Goal: Task Accomplishment & Management: Use online tool/utility

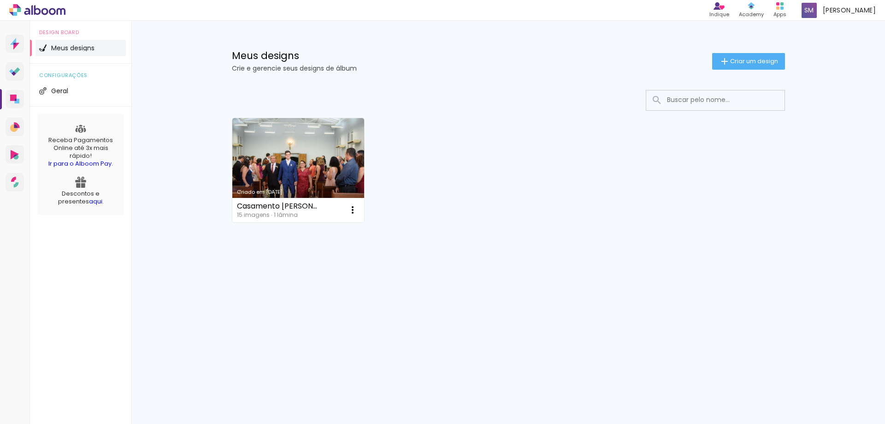
click at [218, 155] on div "Criado em [DATE] Casamento [PERSON_NAME] e [PERSON_NAME] [DATE] 15 imagens ∙ 1 …" at bounding box center [508, 195] width 599 height 228
click at [354, 209] on iron-icon at bounding box center [352, 209] width 11 height 11
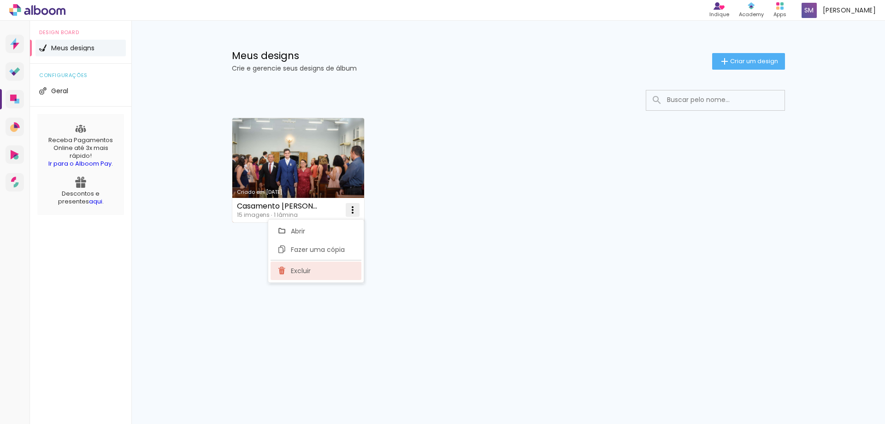
click at [331, 275] on paper-item "Excluir" at bounding box center [316, 270] width 91 height 18
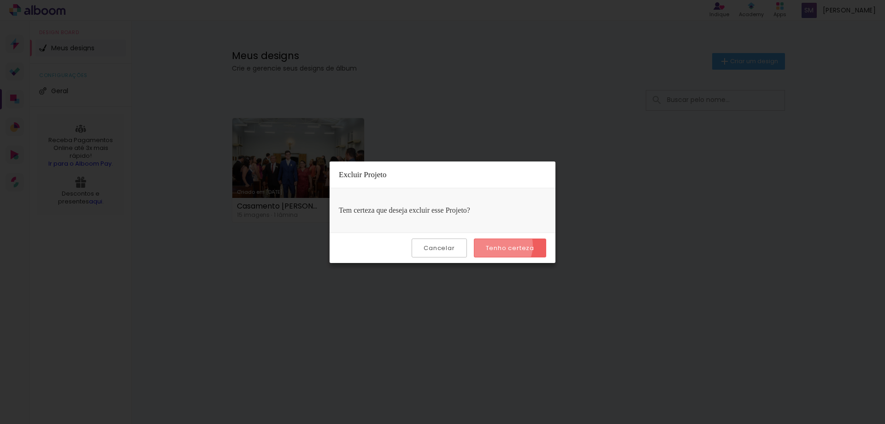
click at [0, 0] on slot "Tenho certeza" at bounding box center [0, 0] width 0 height 0
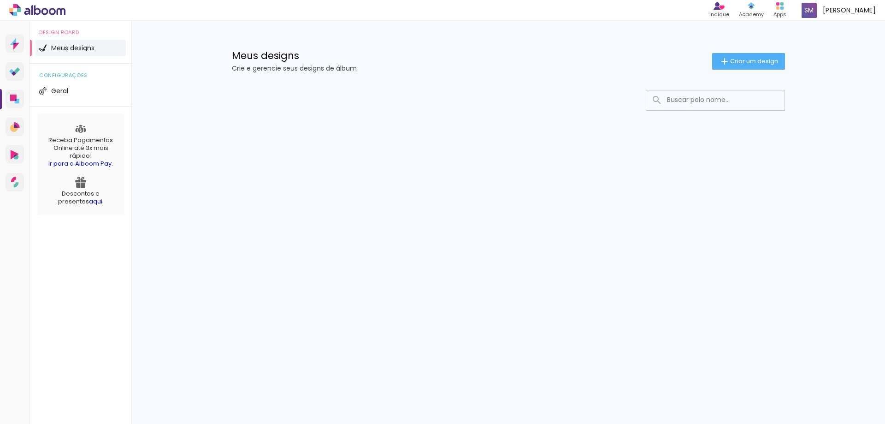
drag, startPoint x: 372, startPoint y: 267, endPoint x: 481, endPoint y: 197, distance: 129.1
click at [372, 266] on div "Prosite Website + Landing pages Proof Sistema de seleção e venda de fotos Desig…" at bounding box center [442, 222] width 885 height 403
click at [761, 55] on paper-button "Criar um design" at bounding box center [748, 61] width 73 height 17
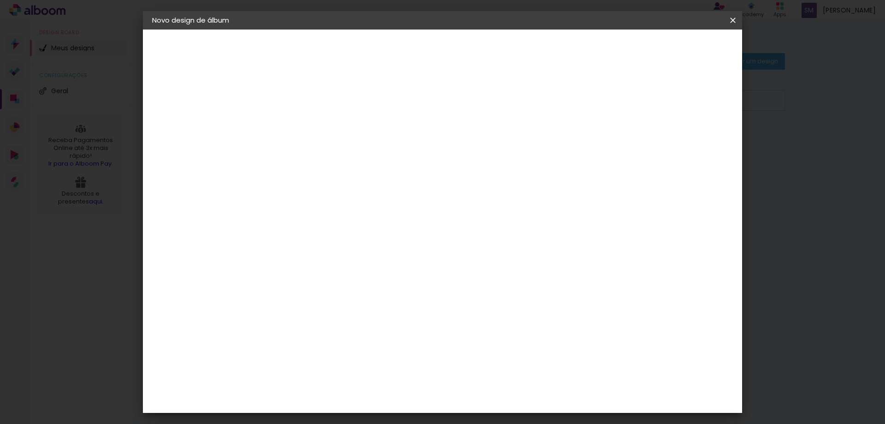
click at [303, 119] on input at bounding box center [303, 124] width 0 height 14
type input "Casamento Maya e Antônio [DATE]"
type paper-input "Casamento Maya e Antônio [DATE]"
drag, startPoint x: 421, startPoint y: 175, endPoint x: 405, endPoint y: 163, distance: 19.8
click at [343, 108] on div "Informações Dê um título ao seu álbum. Avançar" at bounding box center [303, 68] width 80 height 78
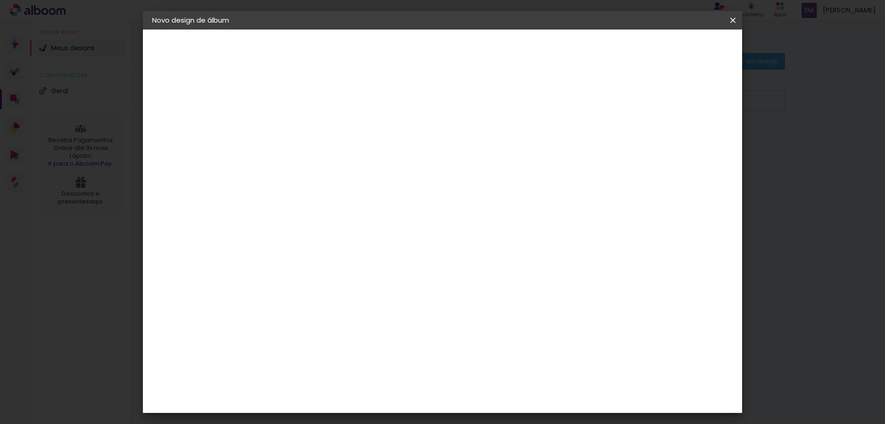
click at [200, 95] on div "2. Especificações" at bounding box center [202, 94] width 101 height 11
click at [0, 0] on slot "Avançar" at bounding box center [0, 0] width 0 height 0
click at [476, 145] on paper-item "Tamanho Livre" at bounding box center [431, 140] width 88 height 20
click at [0, 0] on slot "Avançar" at bounding box center [0, 0] width 0 height 0
click at [675, 50] on span "Iniciar design" at bounding box center [654, 49] width 42 height 6
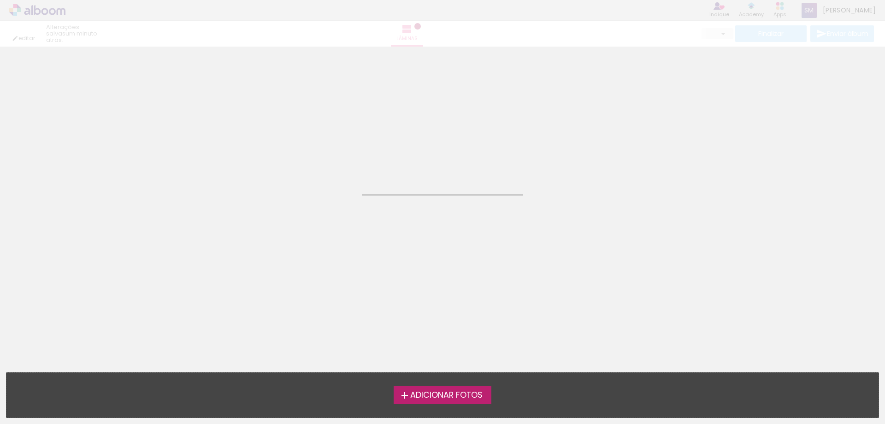
click at [481, 391] on span "Adicionar Fotos" at bounding box center [446, 395] width 72 height 8
click at [0, 0] on input "file" at bounding box center [0, 0] width 0 height 0
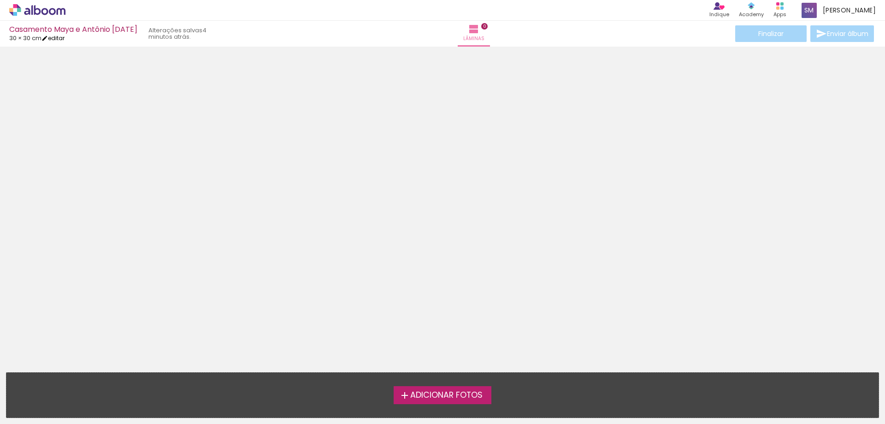
click at [59, 38] on link "editar" at bounding box center [52, 38] width 23 height 8
type input "30"
type input "60"
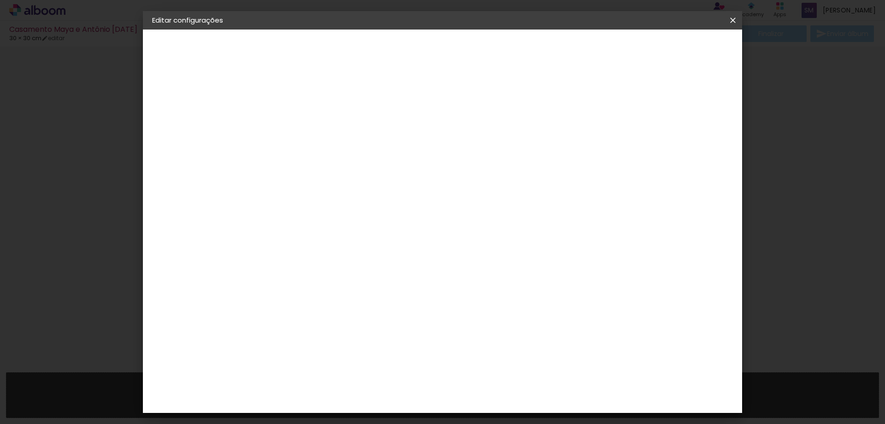
click at [0, 0] on slot "Casamento Maya e Antônio [DATE]" at bounding box center [0, 0] width 0 height 0
drag, startPoint x: 470, startPoint y: 125, endPoint x: 346, endPoint y: 130, distance: 124.1
click at [343, 108] on div "Informações Dê um título ao seu álbum. Avançar" at bounding box center [303, 68] width 80 height 78
type input "Aniversário infantil [PERSON_NAME] e [PERSON_NAME] [DATE]"
type paper-input "Aniversário infantil [PERSON_NAME] e [PERSON_NAME] [DATE]"
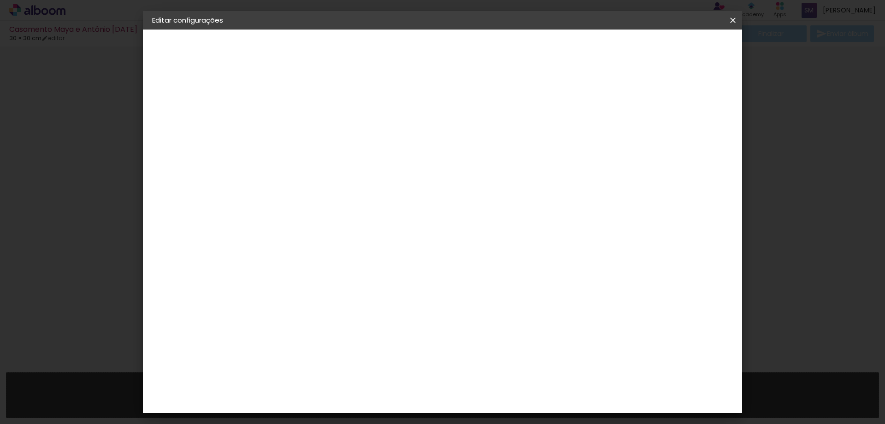
click at [0, 0] on slot "Avançar" at bounding box center [0, 0] width 0 height 0
click at [476, 136] on paper-item "Tamanho Livre" at bounding box center [431, 140] width 88 height 20
click at [475, 47] on paper-button "Avançar" at bounding box center [452, 49] width 45 height 16
click at [667, 51] on span "Salvar configurações" at bounding box center [641, 49] width 68 height 6
click at [597, 217] on div at bounding box center [569, 261] width 105 height 157
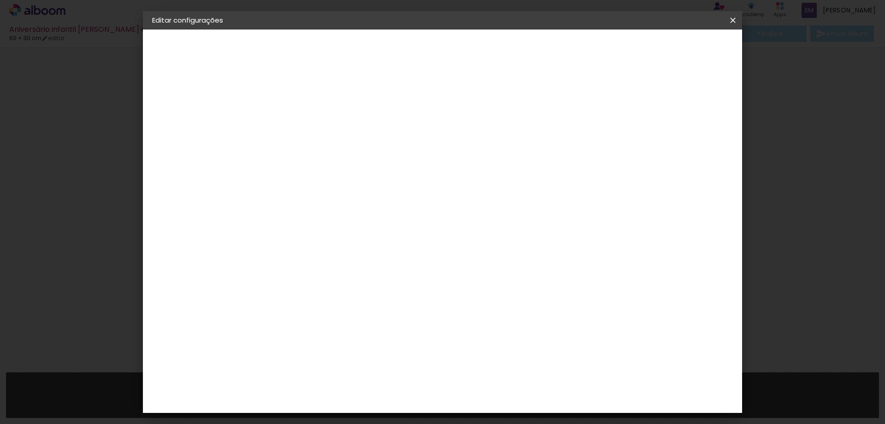
click at [696, 40] on header "Tamanho livre Defina a largura, altura e sangria das lâminas. Voltar Salvar con…" at bounding box center [481, 52] width 436 height 47
click at [675, 47] on span "Salvar configurações" at bounding box center [641, 49] width 68 height 6
